Goal: Task Accomplishment & Management: Complete application form

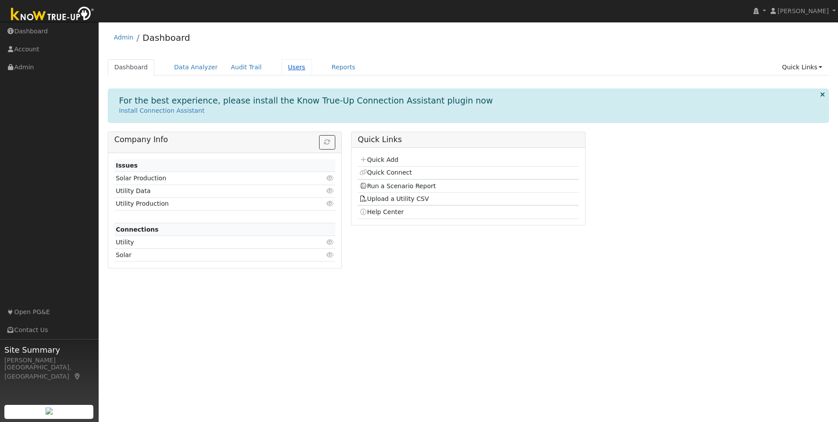
click at [281, 67] on link "Users" at bounding box center [296, 67] width 31 height 16
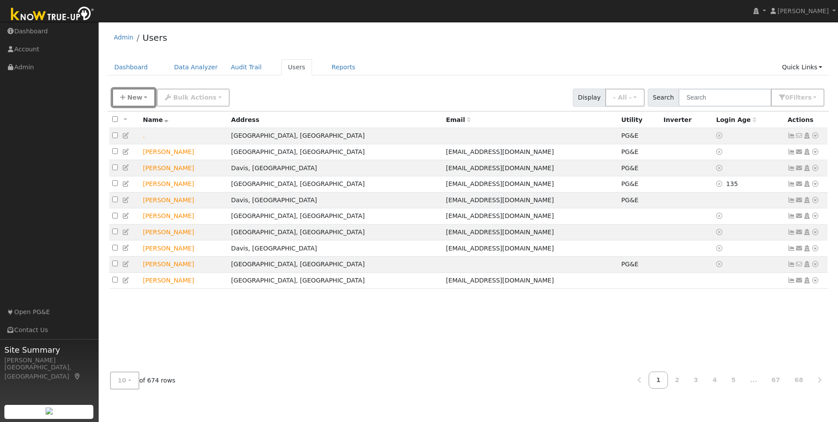
click at [141, 100] on button "New" at bounding box center [133, 98] width 43 height 18
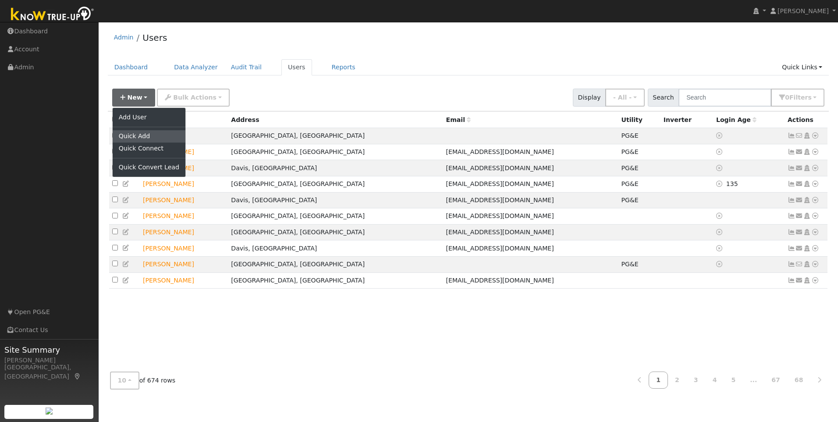
click at [145, 135] on link "Quick Add" at bounding box center [149, 136] width 73 height 12
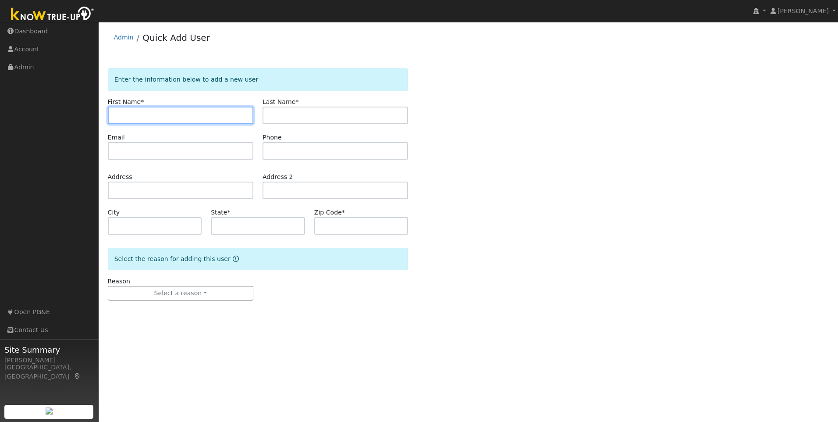
click at [144, 114] on input "text" at bounding box center [181, 116] width 146 height 18
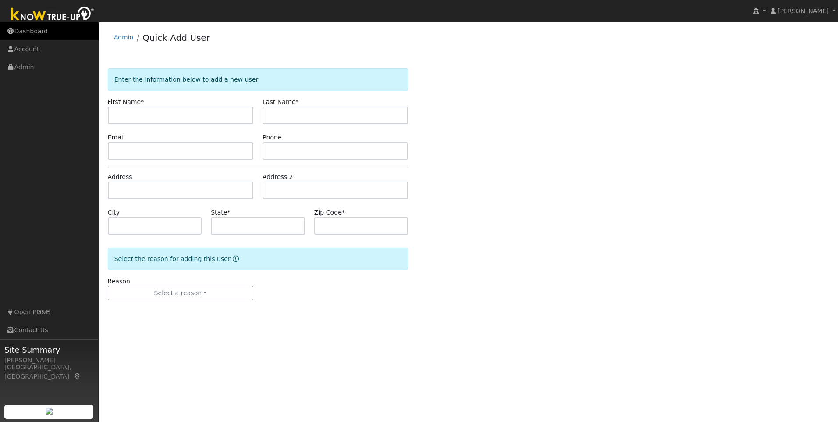
click at [28, 33] on link "Dashboard" at bounding box center [49, 31] width 99 height 18
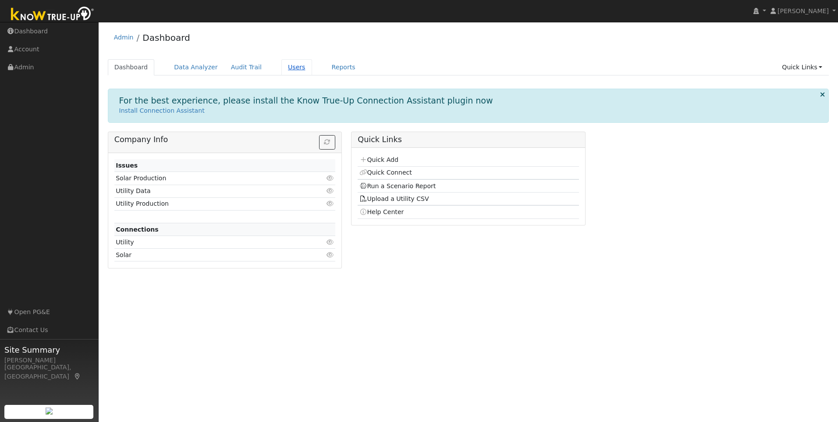
click at [281, 67] on link "Users" at bounding box center [296, 67] width 31 height 16
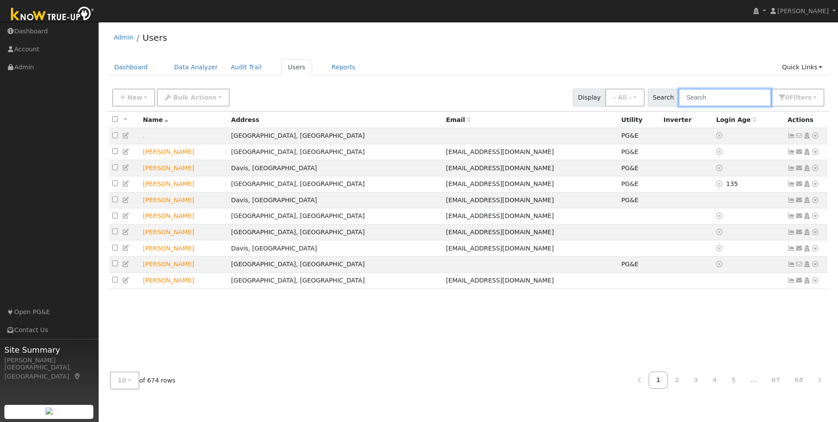
click at [726, 100] on input "text" at bounding box center [725, 98] width 93 height 18
paste input "[PERSON_NAME]"
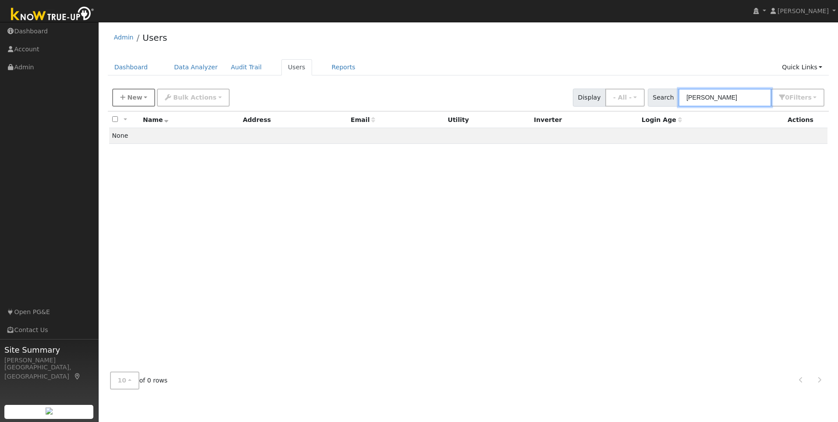
type input "[PERSON_NAME]"
click at [137, 97] on span "New" at bounding box center [134, 97] width 15 height 7
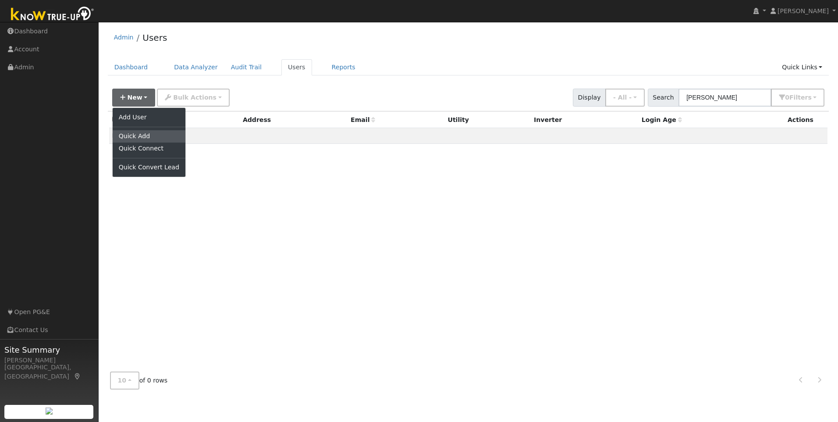
click at [143, 136] on link "Quick Add" at bounding box center [149, 136] width 73 height 12
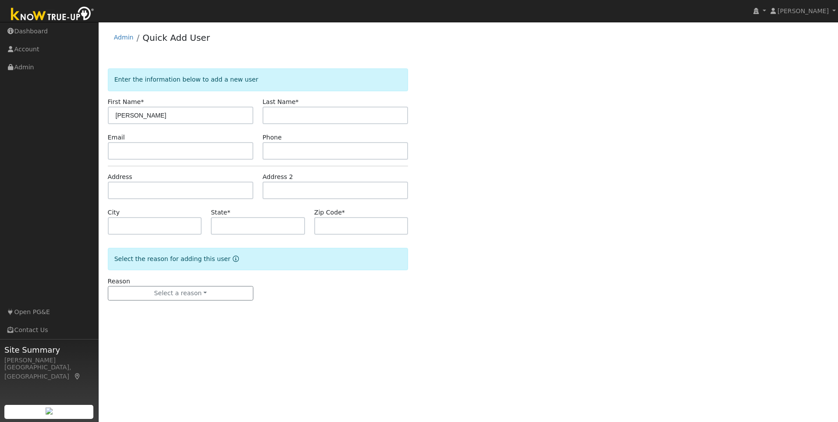
drag, startPoint x: 179, startPoint y: 111, endPoint x: 142, endPoint y: 117, distance: 37.6
click at [142, 117] on input "[PERSON_NAME]" at bounding box center [181, 116] width 146 height 18
type input "[PERSON_NAME]"
type input "Muhlheim"
click at [166, 150] on input "text" at bounding box center [181, 151] width 146 height 18
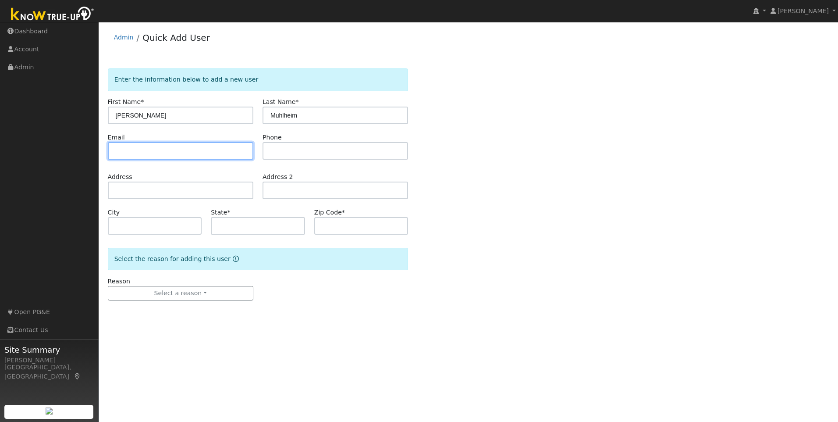
paste input "[EMAIL_ADDRESS][DOMAIN_NAME]"
type input "[EMAIL_ADDRESS][DOMAIN_NAME]"
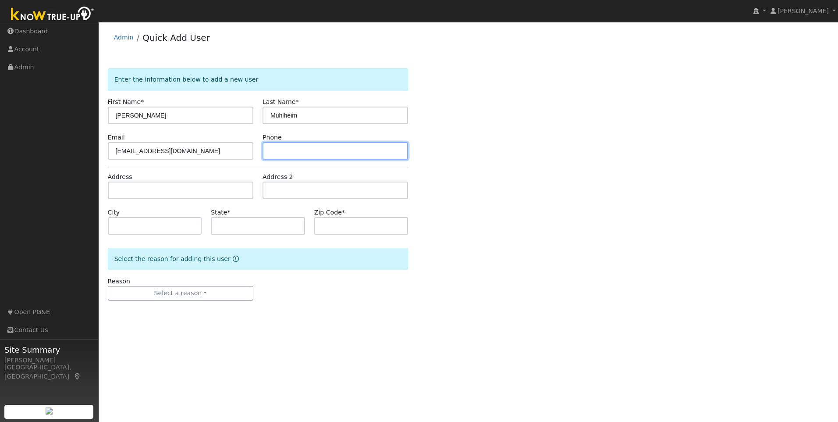
click at [300, 142] on input "text" at bounding box center [336, 151] width 146 height 18
paste input "513-463-1976"
type input "513-463-1976"
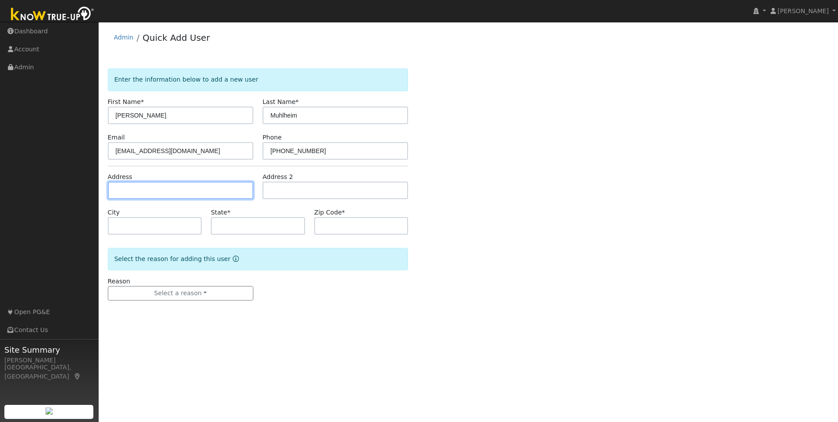
click at [141, 192] on input "text" at bounding box center [181, 190] width 146 height 18
paste input "2137 whippoorwill Lane"
type input "[STREET_ADDRESS]"
type input "Sacramento"
type input "CA"
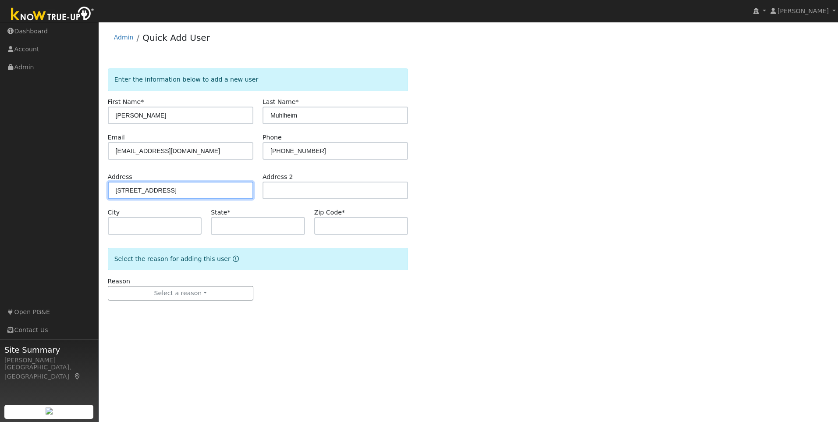
type input "95821"
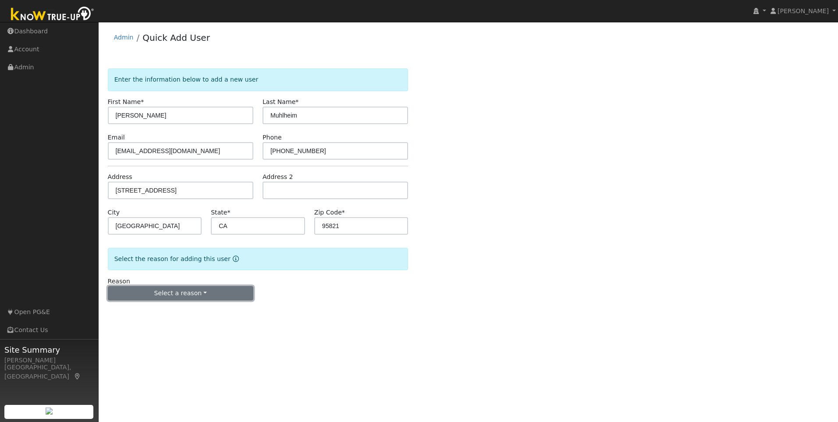
click at [170, 298] on button "Select a reason" at bounding box center [181, 293] width 146 height 15
click at [129, 312] on link "New lead" at bounding box center [156, 311] width 97 height 12
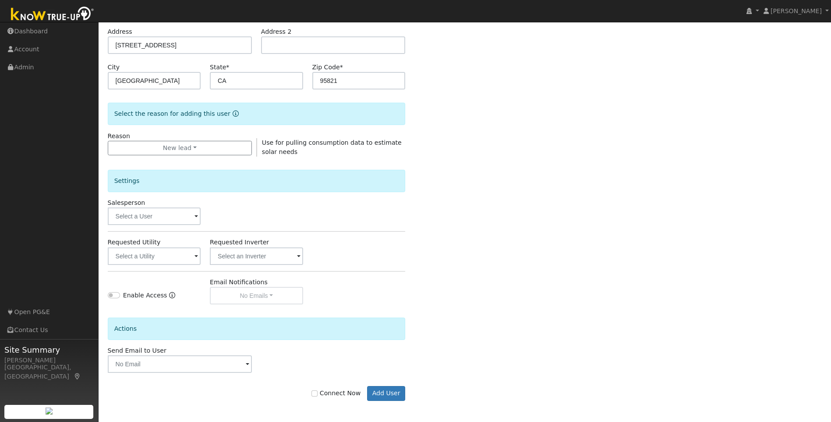
scroll to position [146, 0]
click at [178, 216] on input "text" at bounding box center [154, 215] width 93 height 18
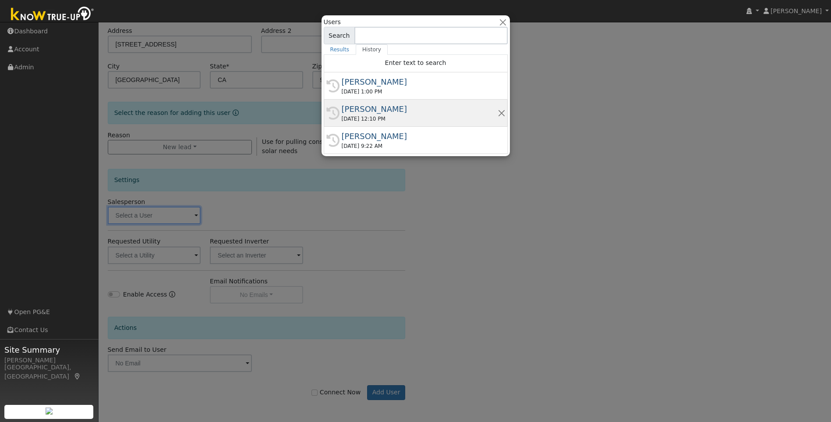
click at [376, 109] on div "Munro Boyd" at bounding box center [420, 109] width 156 height 12
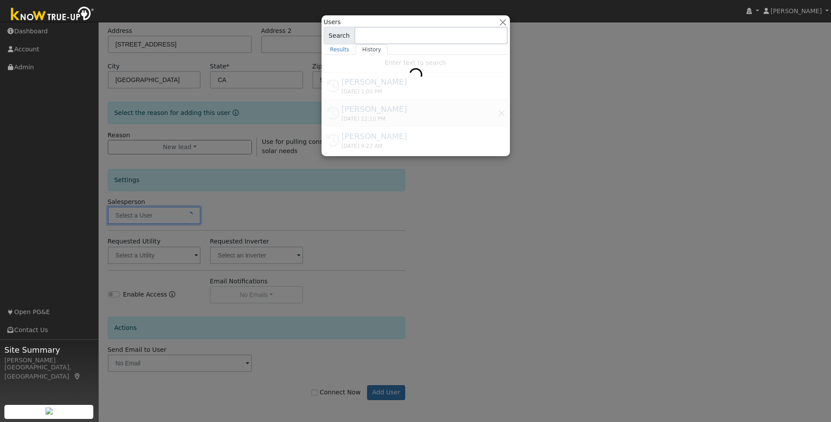
type input "Munro Boyd"
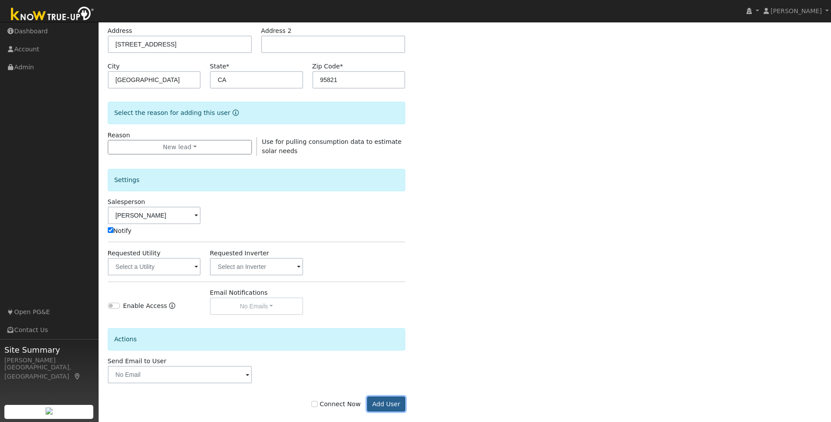
click at [388, 402] on button "Add User" at bounding box center [386, 403] width 38 height 15
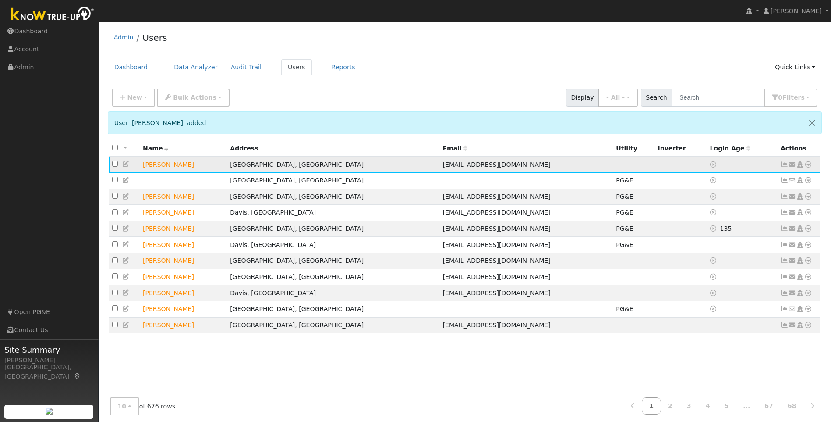
click at [811, 165] on icon at bounding box center [809, 164] width 8 height 6
click at [0, 0] on link "Import From CSV" at bounding box center [0, 0] width 0 height 0
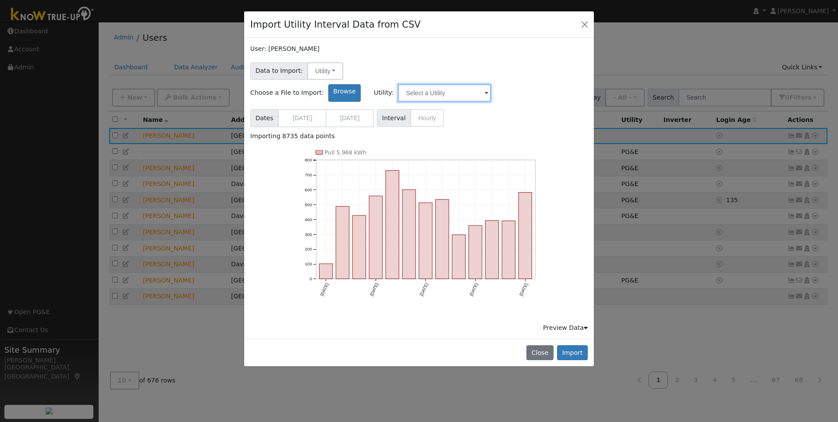
click at [491, 84] on input "text" at bounding box center [444, 93] width 93 height 18
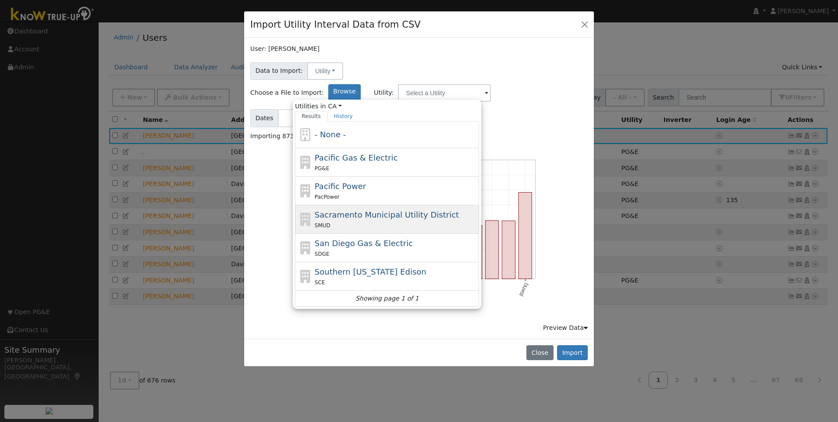
click at [426, 210] on span "Sacramento Municipal Utility District" at bounding box center [387, 214] width 144 height 9
type input "Sacramento Municipal Utility District"
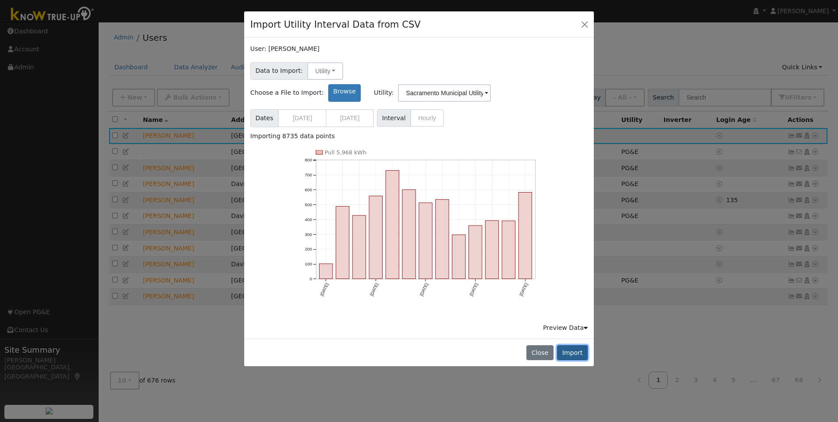
click at [583, 345] on button "Import" at bounding box center [572, 352] width 31 height 15
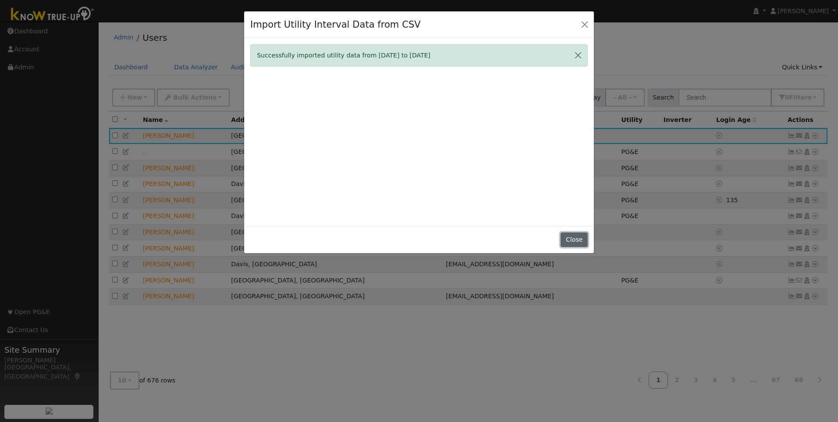
drag, startPoint x: 581, startPoint y: 239, endPoint x: 561, endPoint y: 234, distance: 19.8
click at [581, 239] on button "Close" at bounding box center [574, 239] width 27 height 15
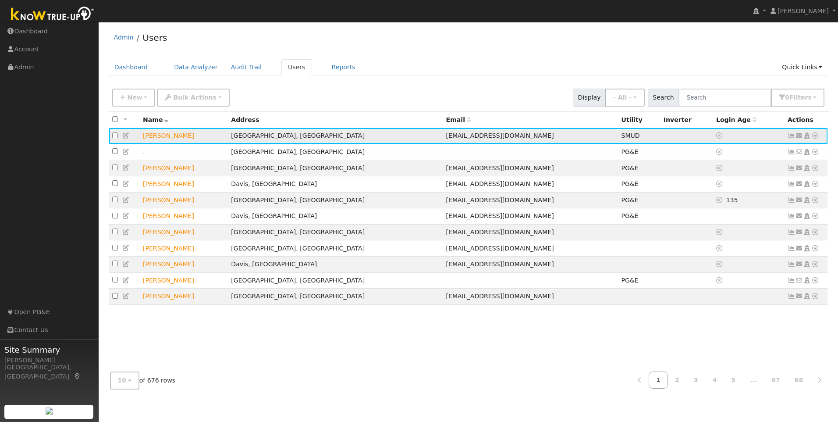
click at [792, 138] on icon at bounding box center [792, 135] width 8 height 6
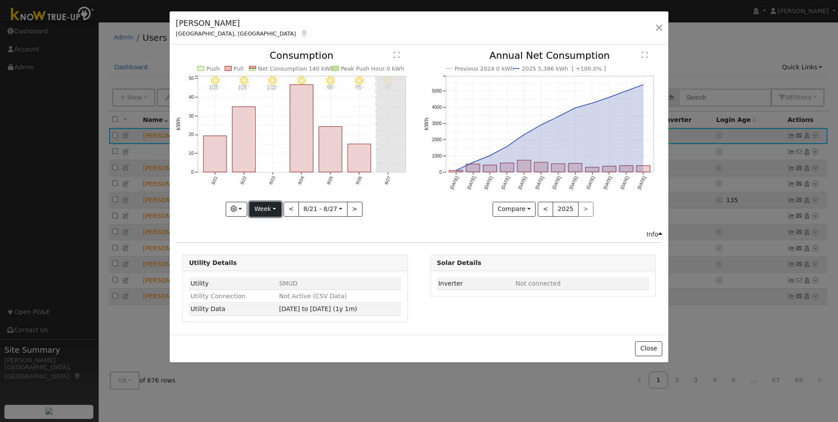
click at [260, 206] on button "Week" at bounding box center [265, 209] width 32 height 15
click at [266, 263] on link "Year" at bounding box center [280, 264] width 61 height 12
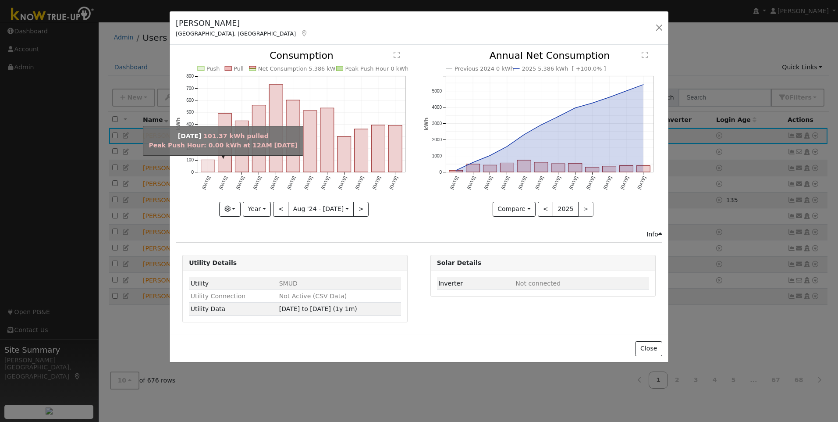
click at [210, 165] on rect "onclick=""" at bounding box center [208, 166] width 14 height 12
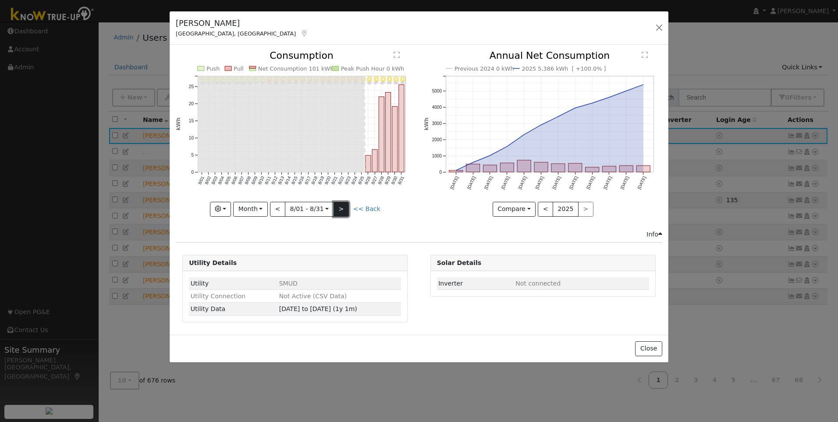
click at [344, 210] on button ">" at bounding box center [341, 209] width 15 height 15
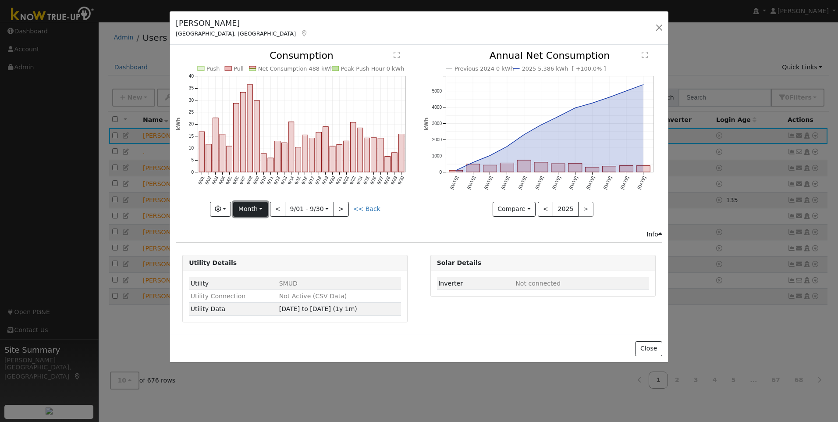
click at [254, 206] on button "Month" at bounding box center [250, 209] width 35 height 15
click at [261, 263] on link "Year" at bounding box center [264, 264] width 61 height 12
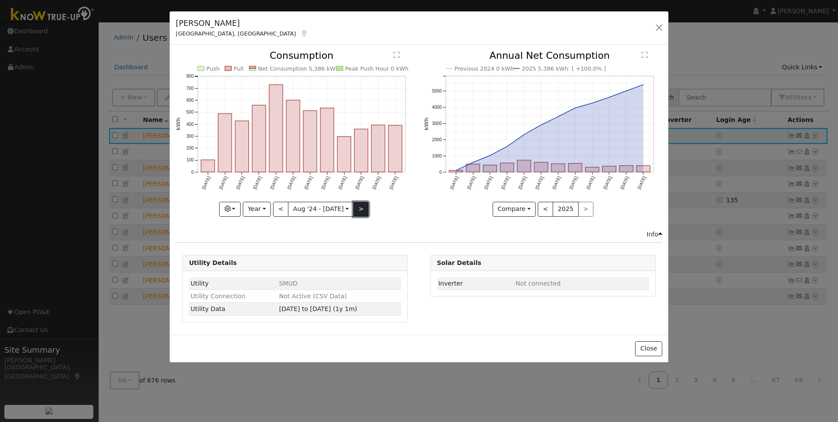
click at [358, 212] on button ">" at bounding box center [360, 209] width 15 height 15
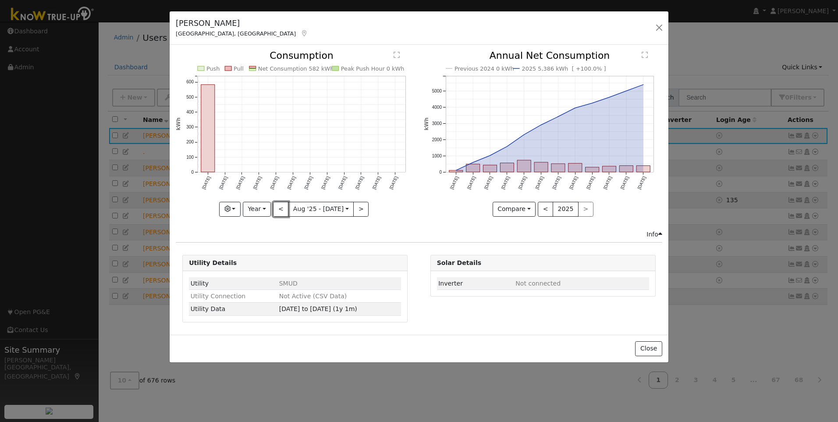
click at [282, 205] on button "<" at bounding box center [280, 209] width 15 height 15
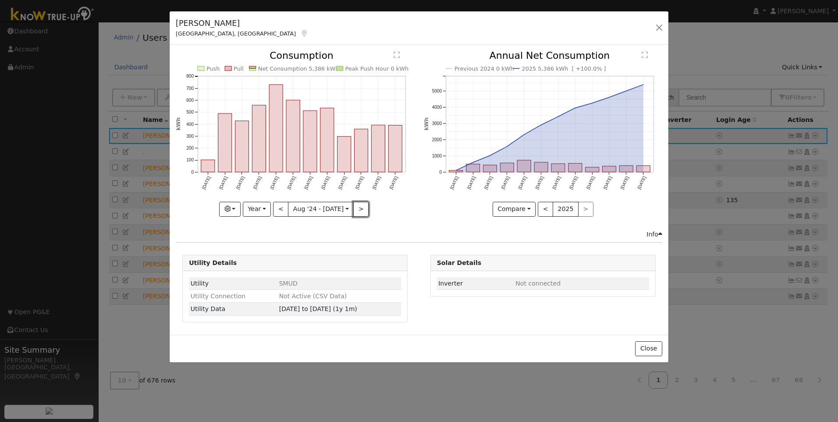
drag, startPoint x: 360, startPoint y: 208, endPoint x: 344, endPoint y: 200, distance: 17.8
click at [360, 208] on button ">" at bounding box center [360, 209] width 15 height 15
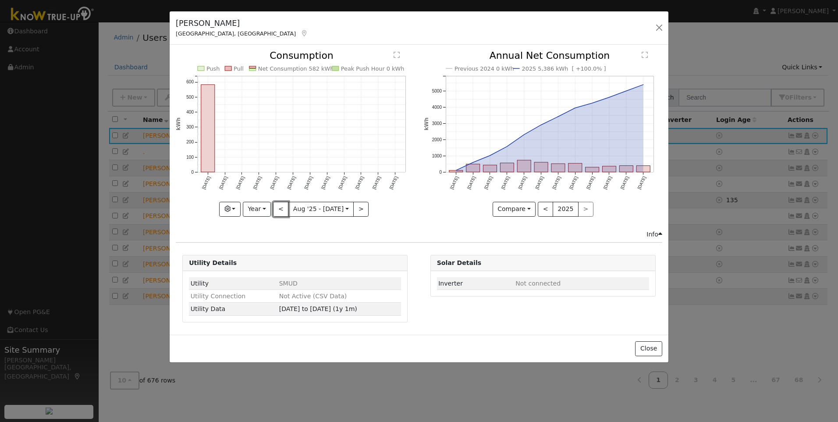
drag, startPoint x: 285, startPoint y: 209, endPoint x: 286, endPoint y: 202, distance: 7.5
click at [285, 209] on button "<" at bounding box center [280, 209] width 15 height 15
type input "[DATE]"
